Goal: Information Seeking & Learning: Learn about a topic

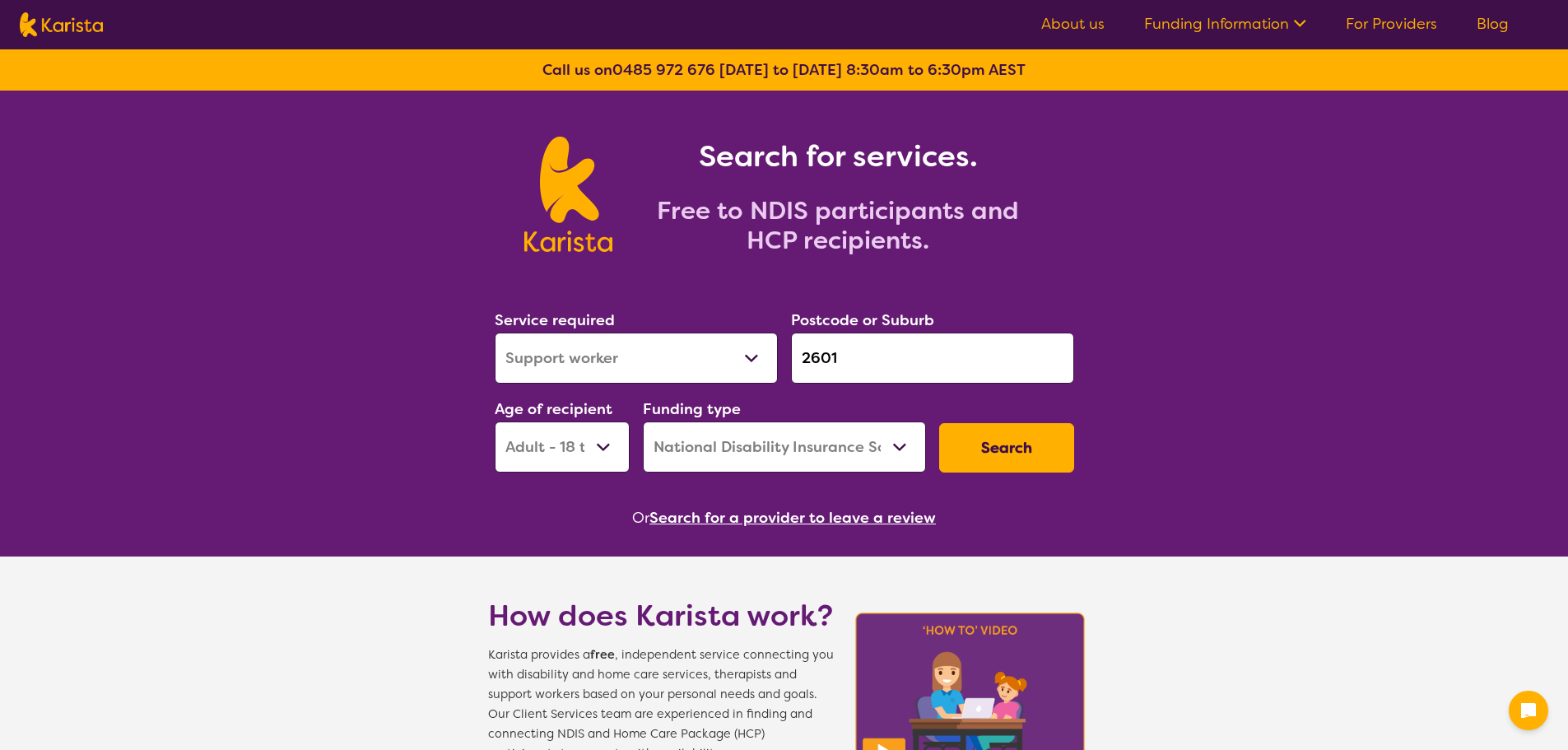
select select "Support worker"
select select "AD"
select select "NDIS"
click at [636, 346] on select "Allied Health Assistant Assessment ([MEDICAL_DATA] or [MEDICAL_DATA]) Behaviour…" at bounding box center [635, 358] width 283 height 51
select select "[MEDICAL_DATA]"
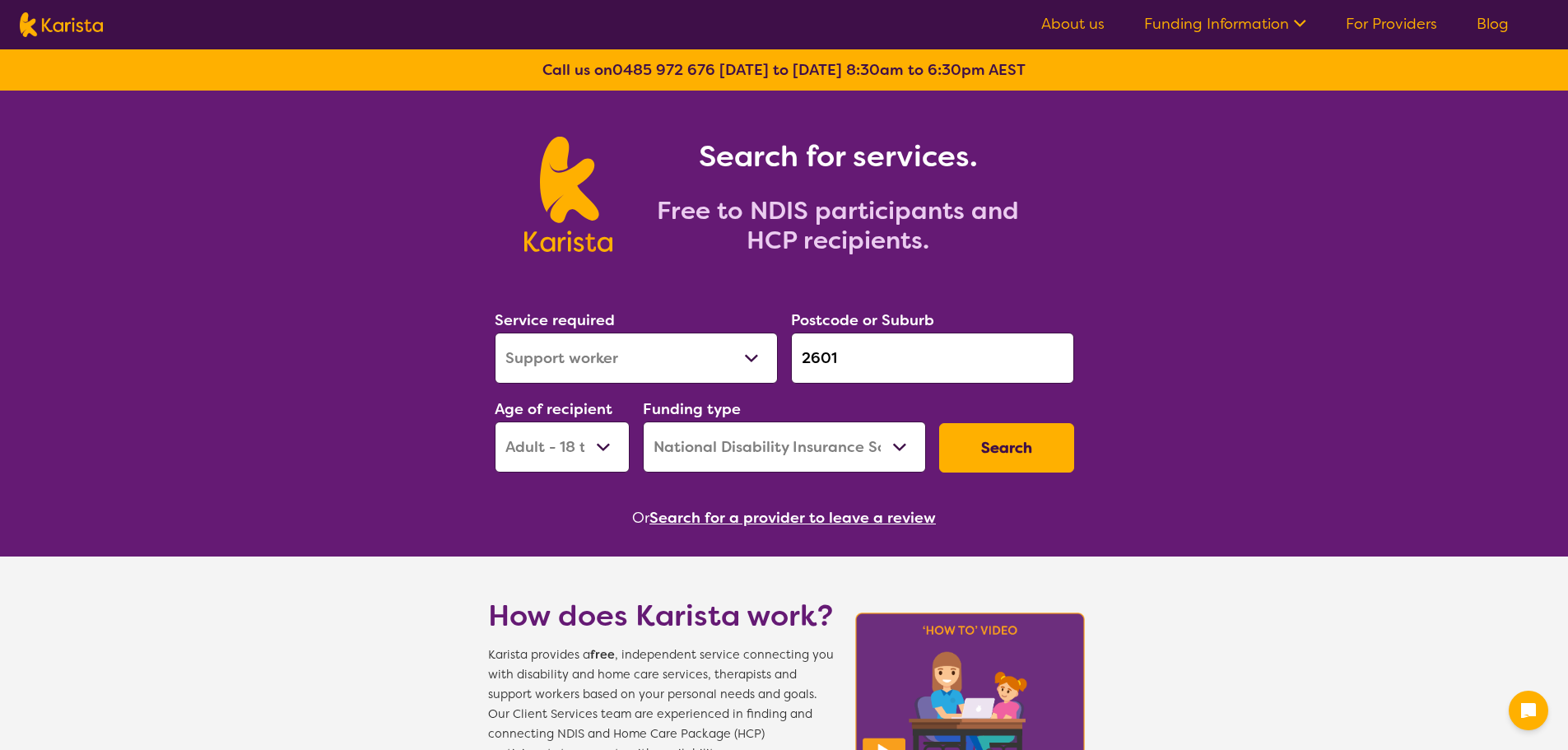
click at [494, 332] on select "Allied Health Assistant Assessment ([MEDICAL_DATA] or [MEDICAL_DATA]) Behaviour…" at bounding box center [635, 358] width 283 height 51
drag, startPoint x: 854, startPoint y: 354, endPoint x: 526, endPoint y: 347, distance: 328.1
click at [527, 347] on div "Service required Allied Health Assistant Assessment ([MEDICAL_DATA] or [MEDICAL…" at bounding box center [784, 390] width 592 height 178
type input "j"
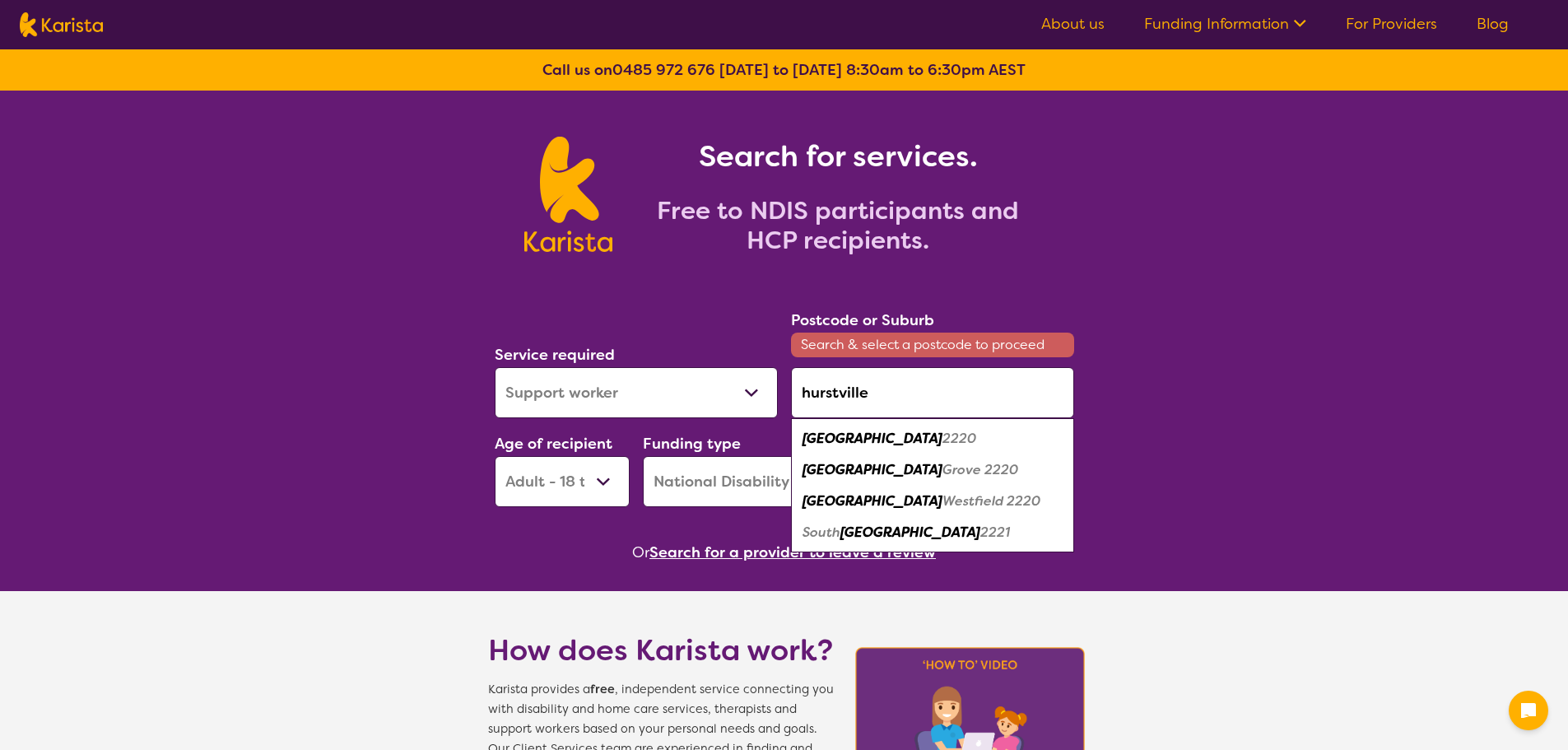
click at [921, 440] on div "Hurstville 2220" at bounding box center [932, 439] width 266 height 31
type input "2220"
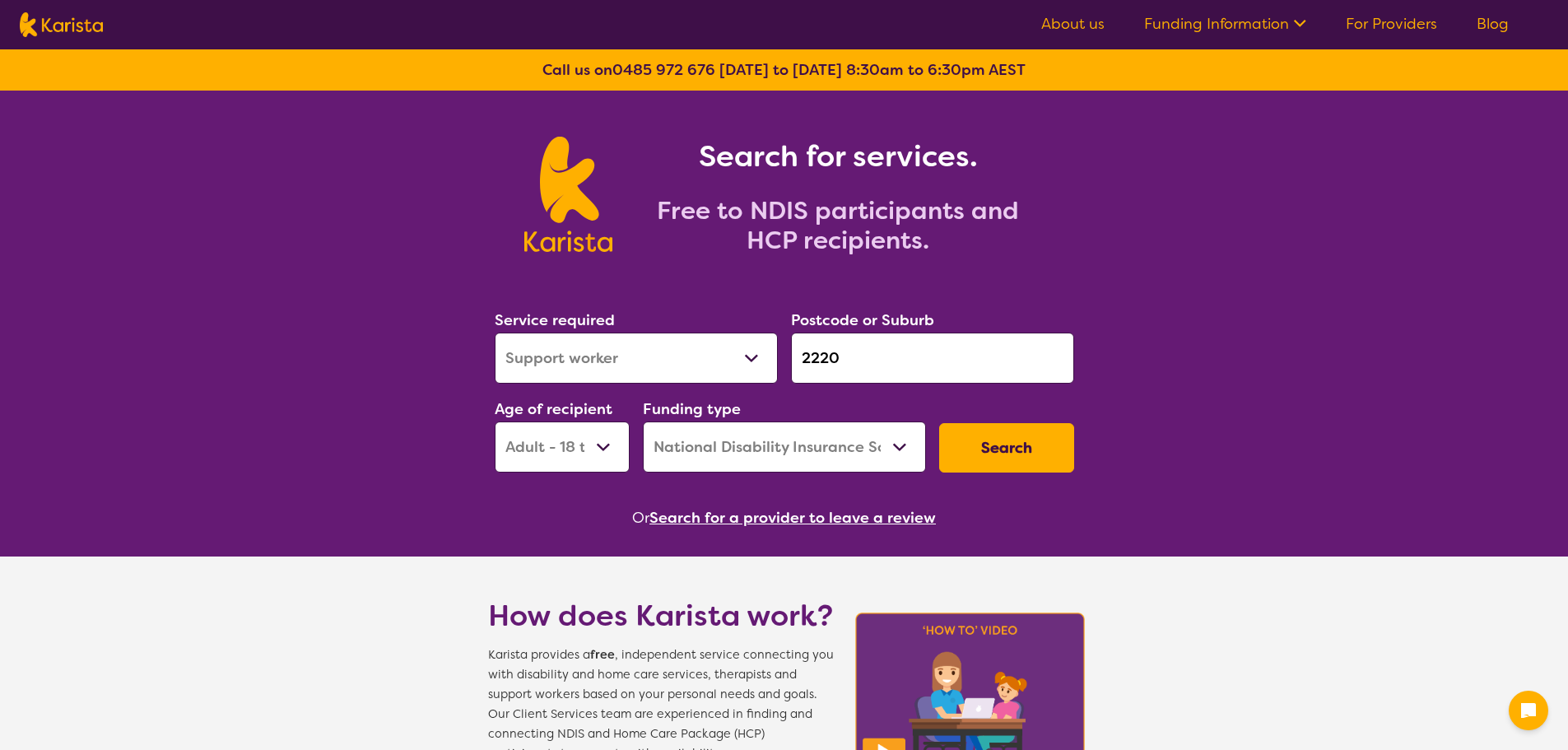
click at [994, 440] on button "Search" at bounding box center [1006, 448] width 135 height 49
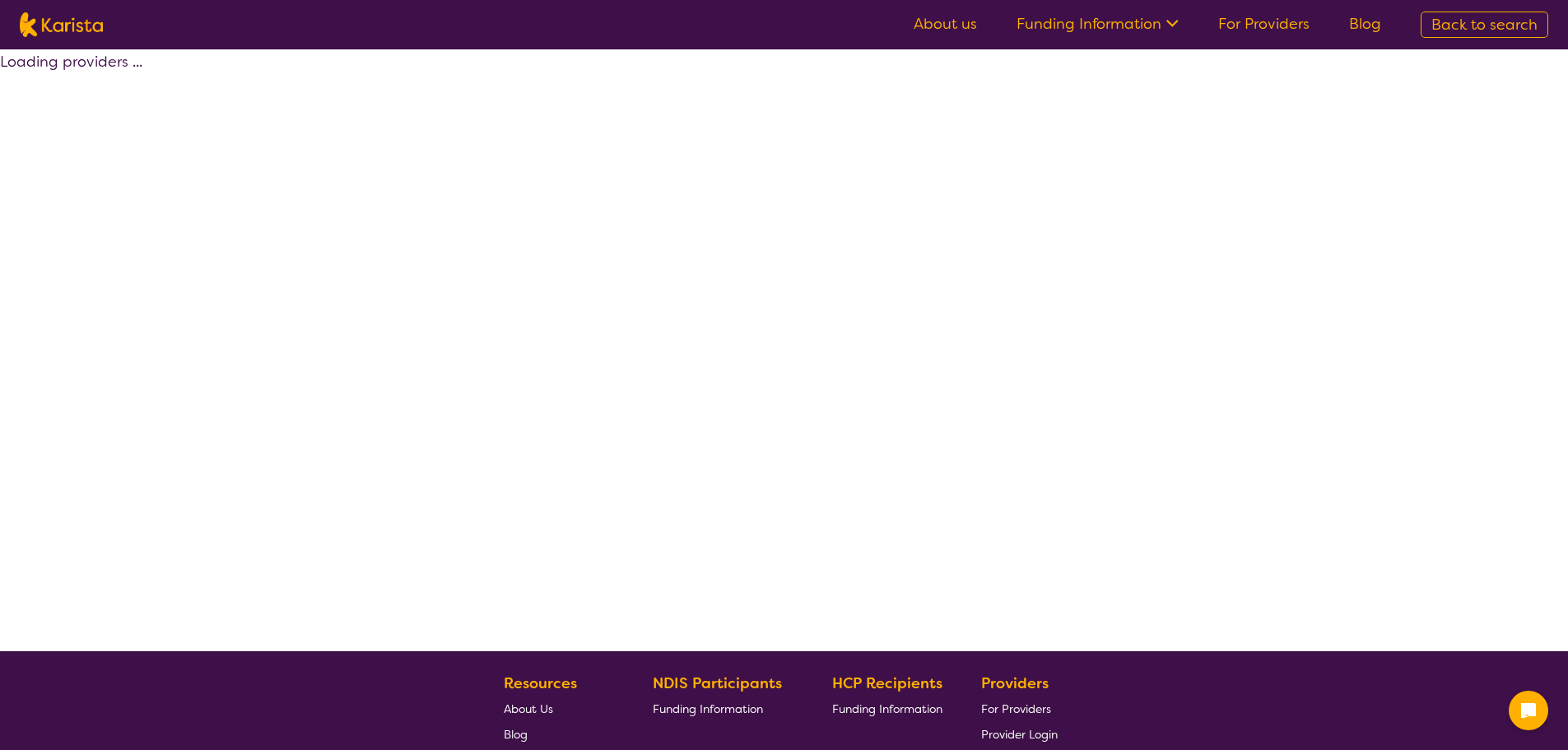
select select "by_score"
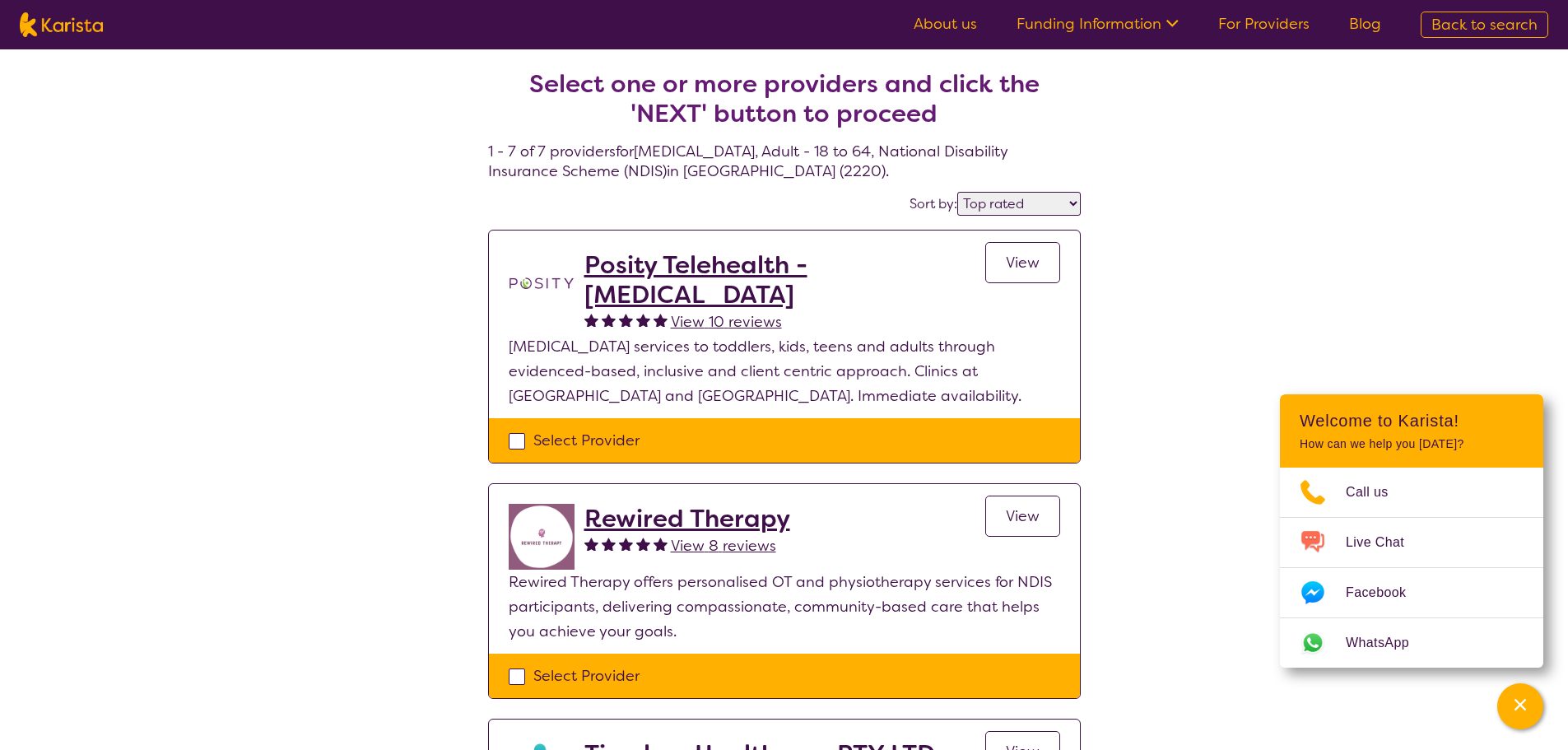
select select "[MEDICAL_DATA]"
select select "AD"
select select "NDIS"
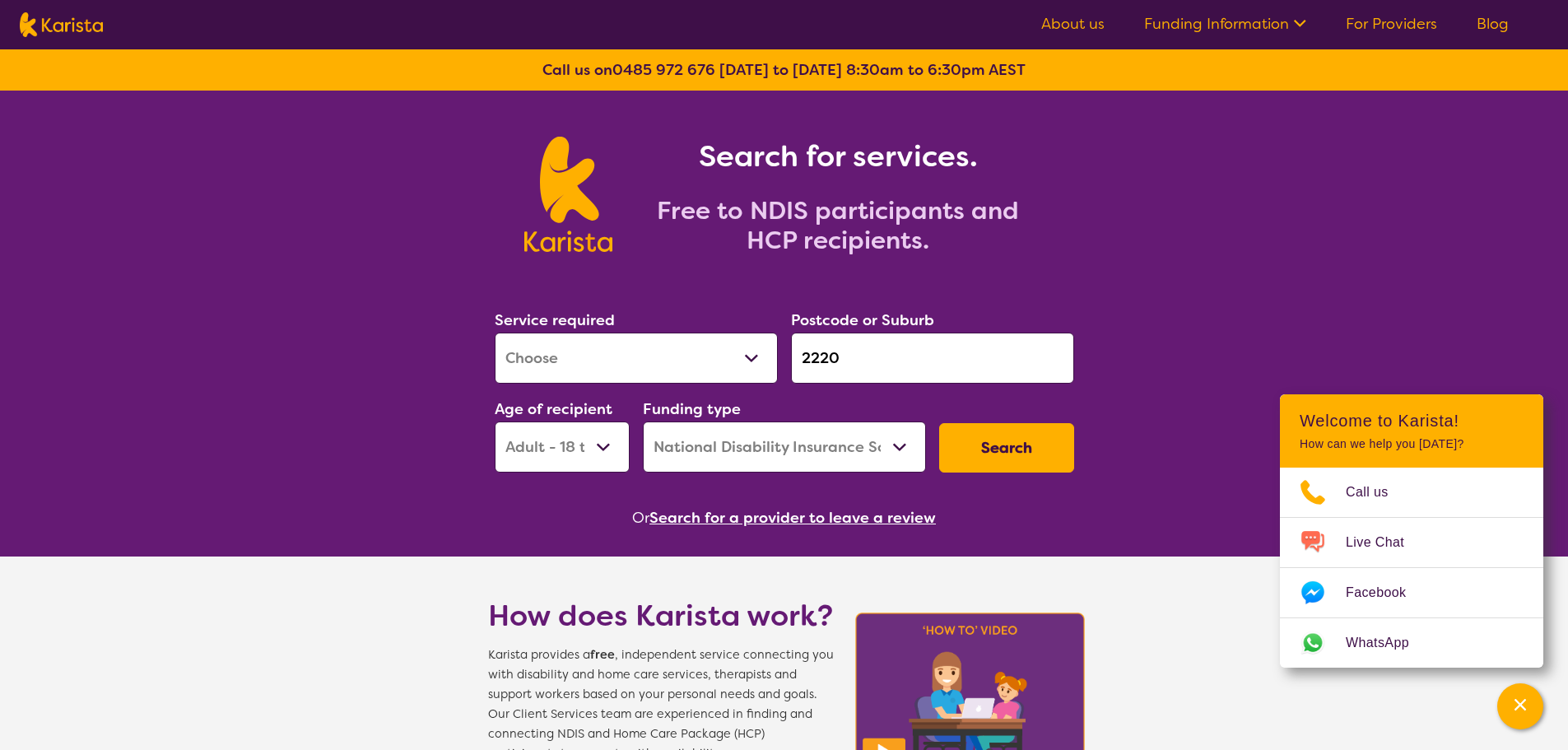
click at [881, 359] on input "2220" at bounding box center [932, 358] width 283 height 51
drag, startPoint x: 789, startPoint y: 359, endPoint x: 508, endPoint y: 394, distance: 283.2
click at [517, 386] on div "Service required Allied Health Assistant Assessment ([MEDICAL_DATA] or [MEDICAL…" at bounding box center [784, 390] width 592 height 178
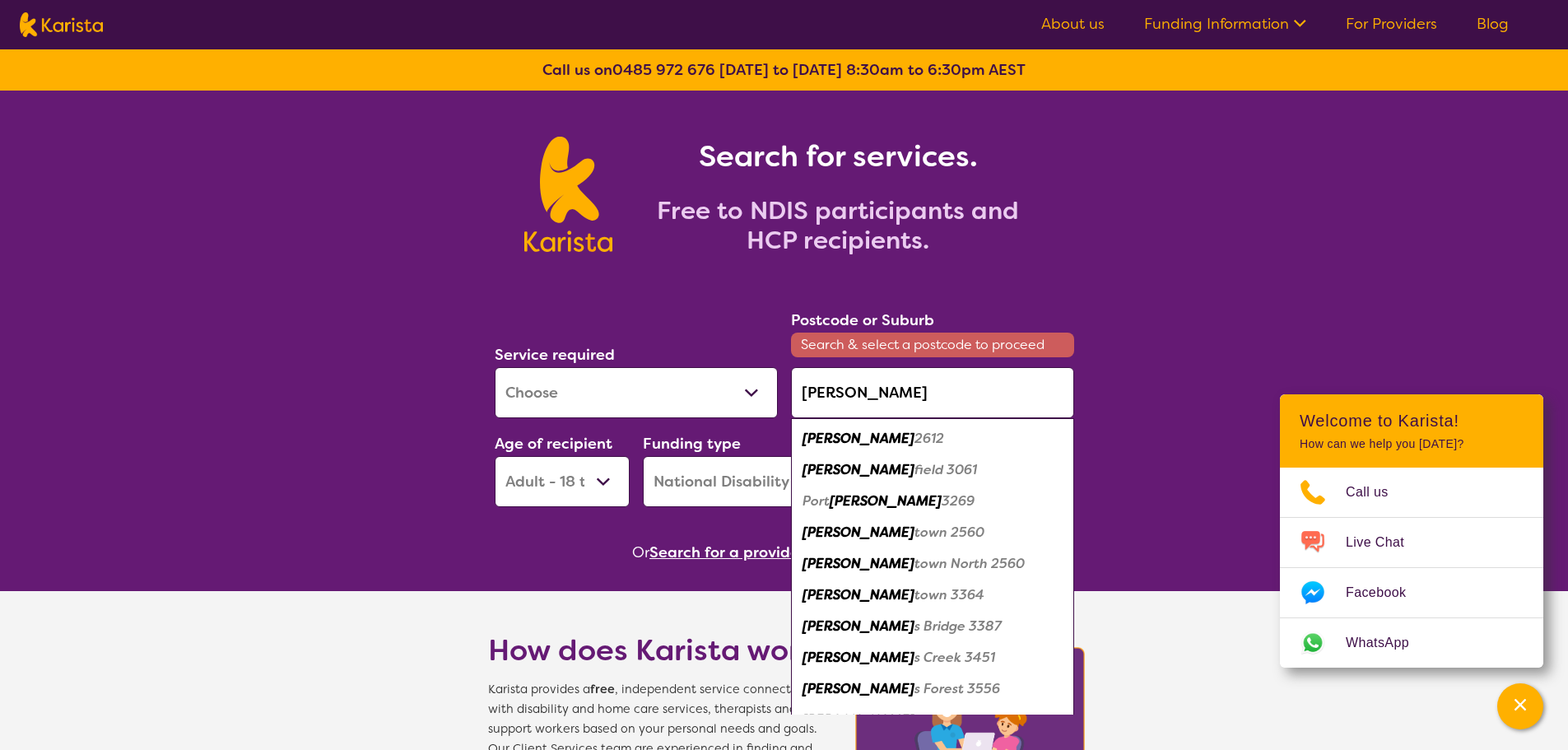
click at [914, 527] on em "town 2560" at bounding box center [949, 532] width 70 height 17
type input "2560"
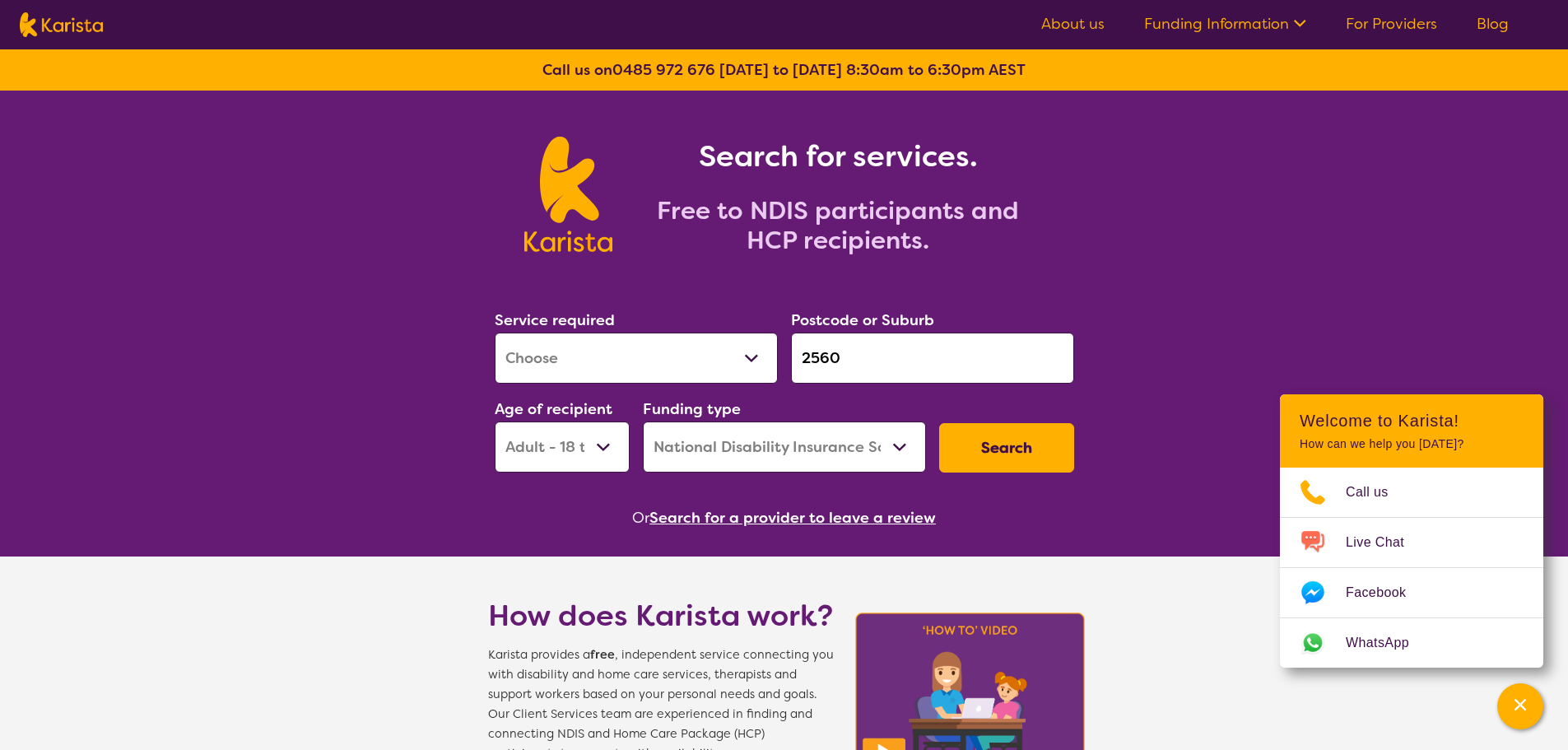
click at [1015, 447] on button "Search" at bounding box center [1006, 448] width 135 height 49
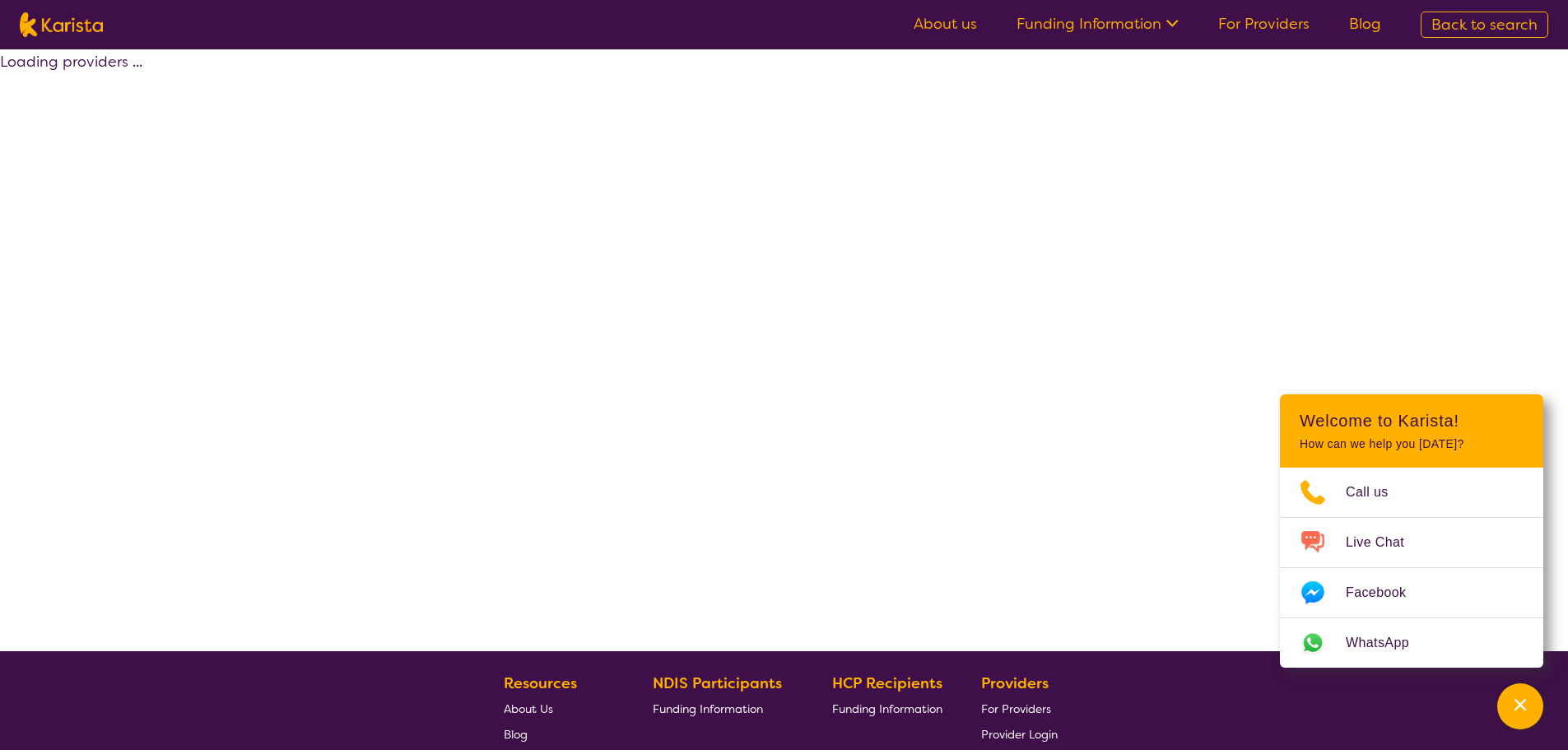
select select "by_score"
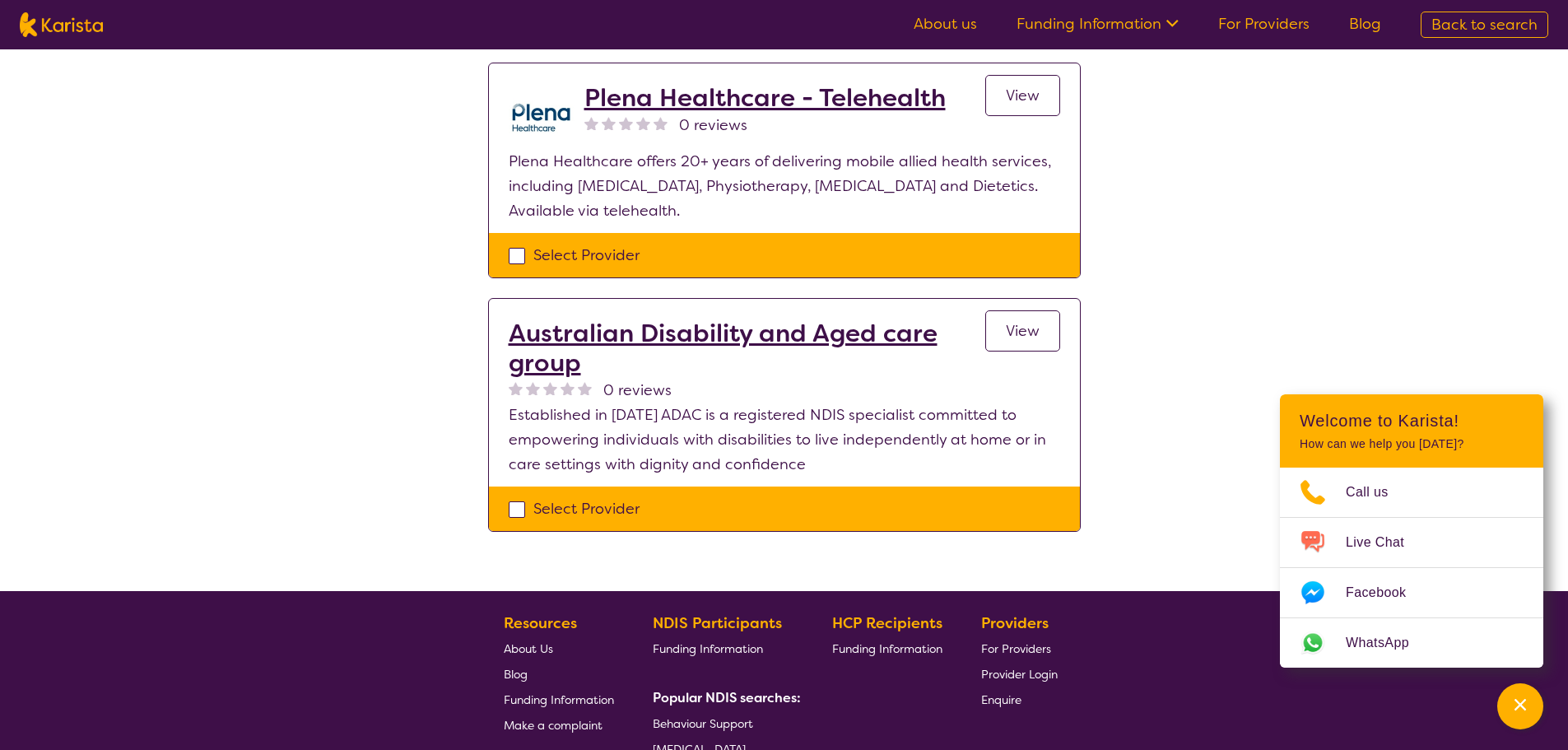
scroll to position [1811, 0]
